Goal: Find specific page/section: Find specific page/section

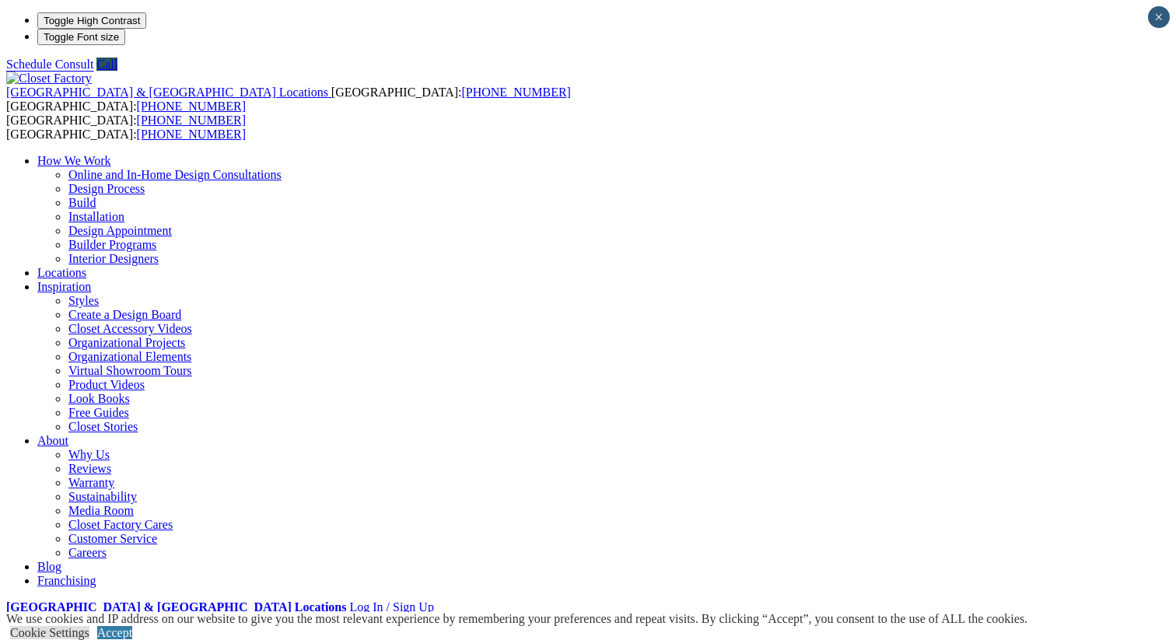
click at [124, 210] on link "Installation" at bounding box center [96, 216] width 56 height 13
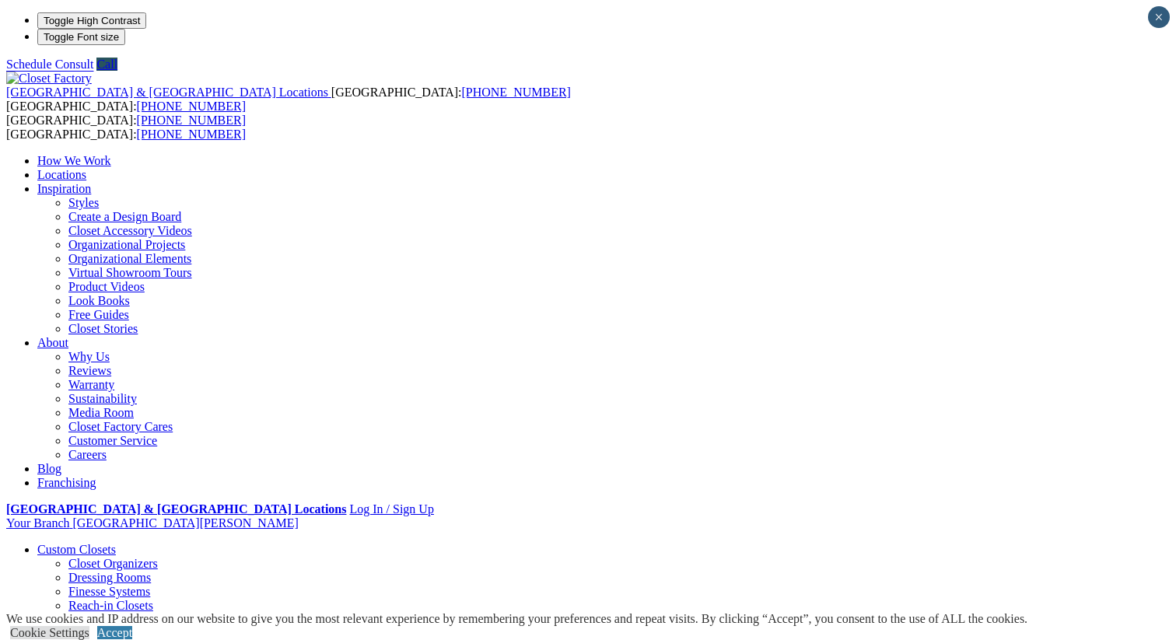
click at [86, 168] on link "Locations" at bounding box center [61, 174] width 49 height 13
